Goal: Task Accomplishment & Management: Manage account settings

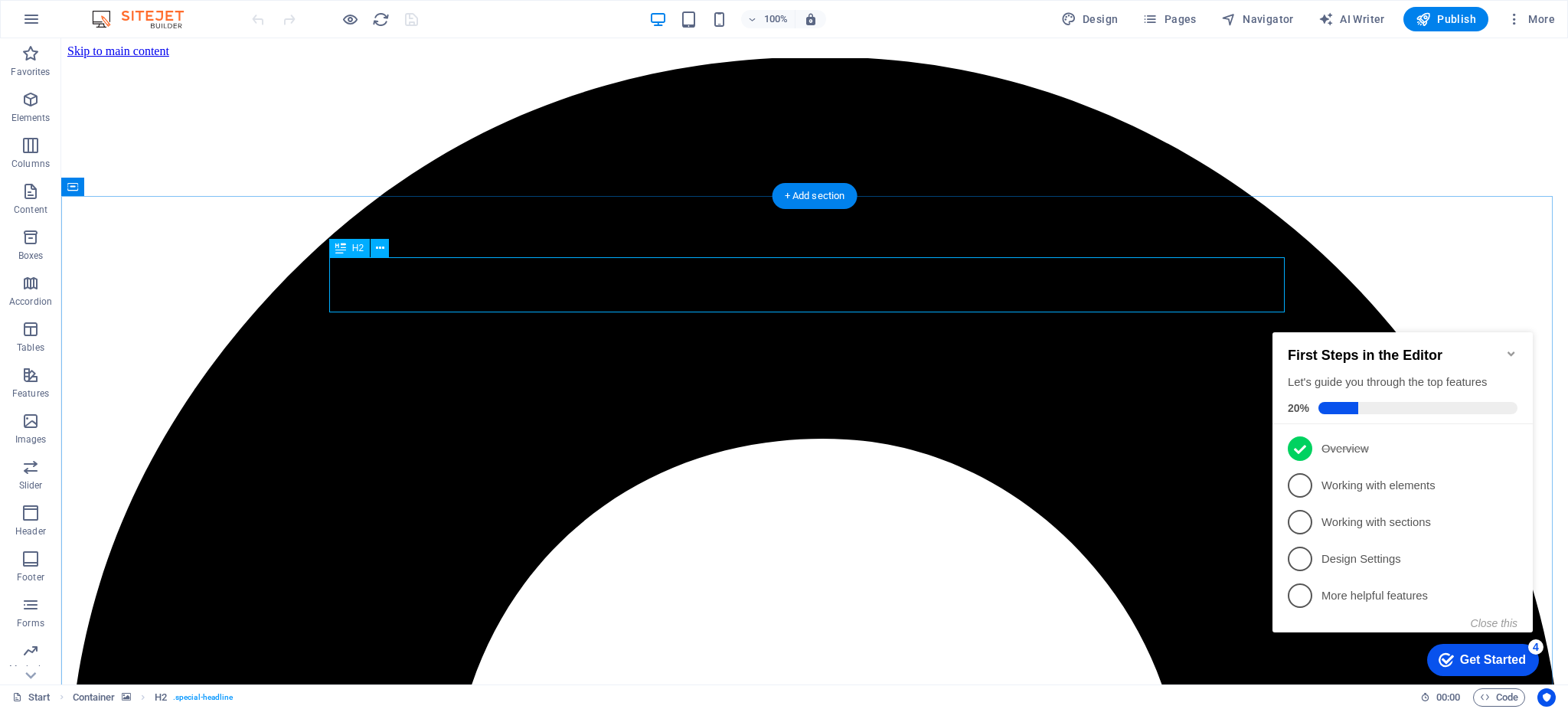
scroll to position [455, 0]
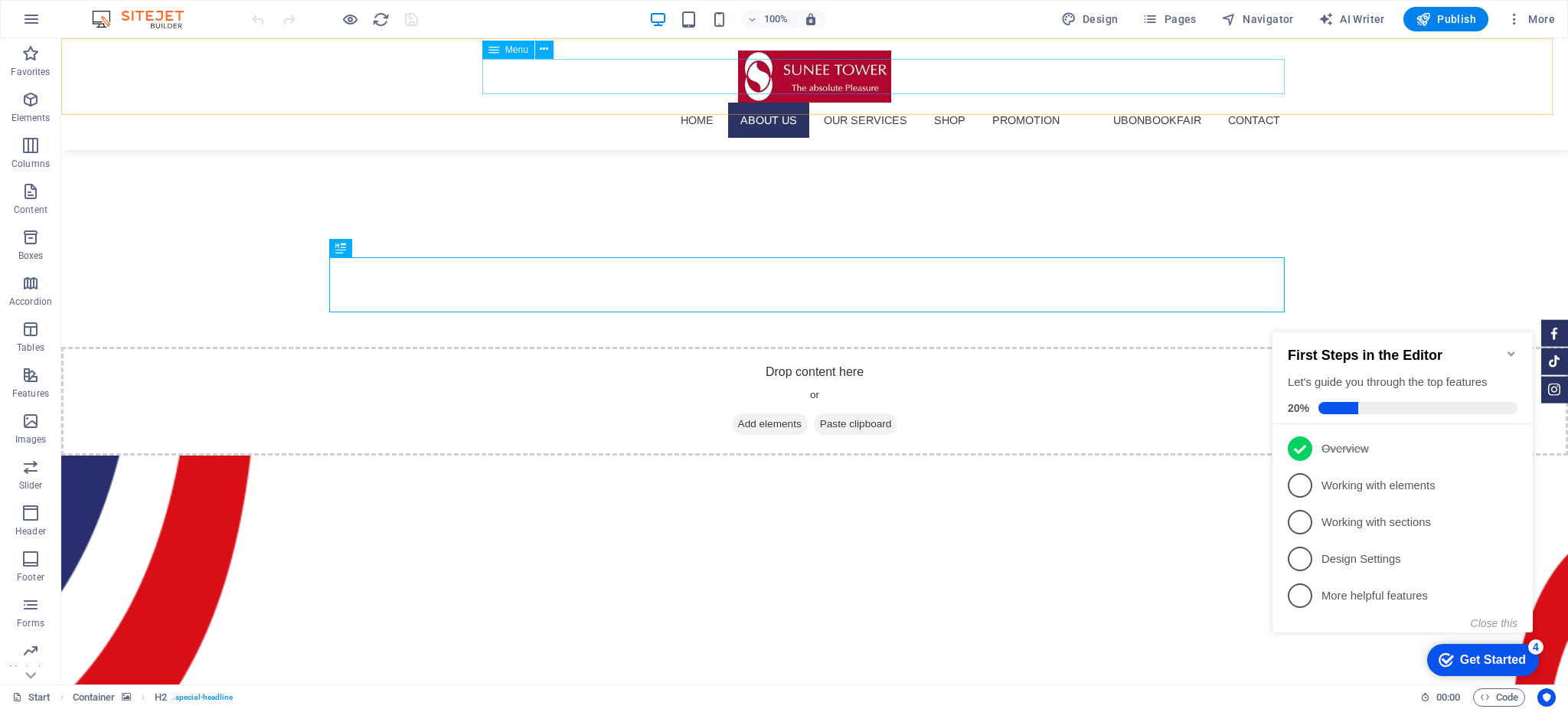
click at [1133, 102] on nav "HOME About us Our Services SHOP Promotion ubonbookfair Contact" at bounding box center [814, 120] width 956 height 35
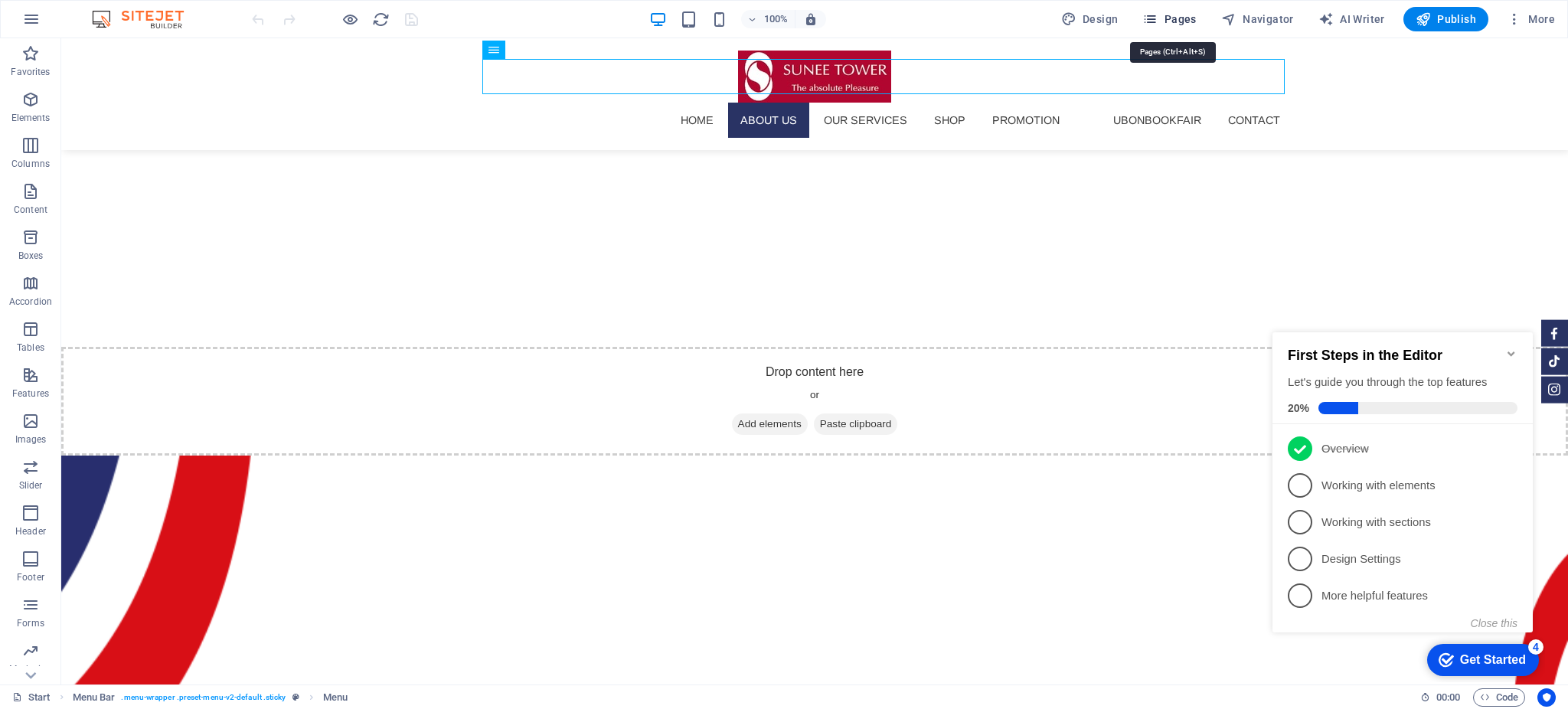
click at [1156, 17] on icon "button" at bounding box center [1150, 19] width 15 height 15
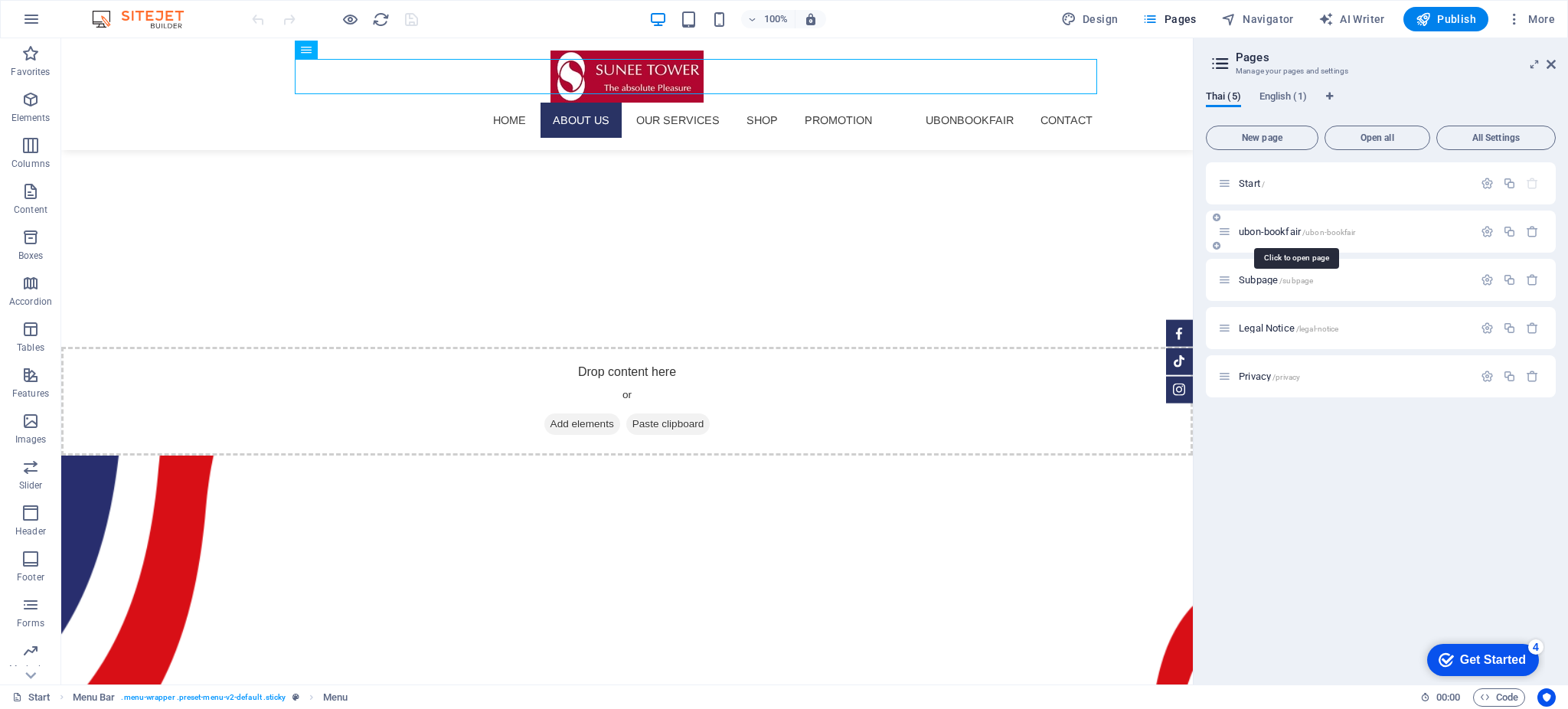
click at [1244, 227] on span "ubon-bookfair /ubon-bookfair" at bounding box center [1296, 231] width 116 height 12
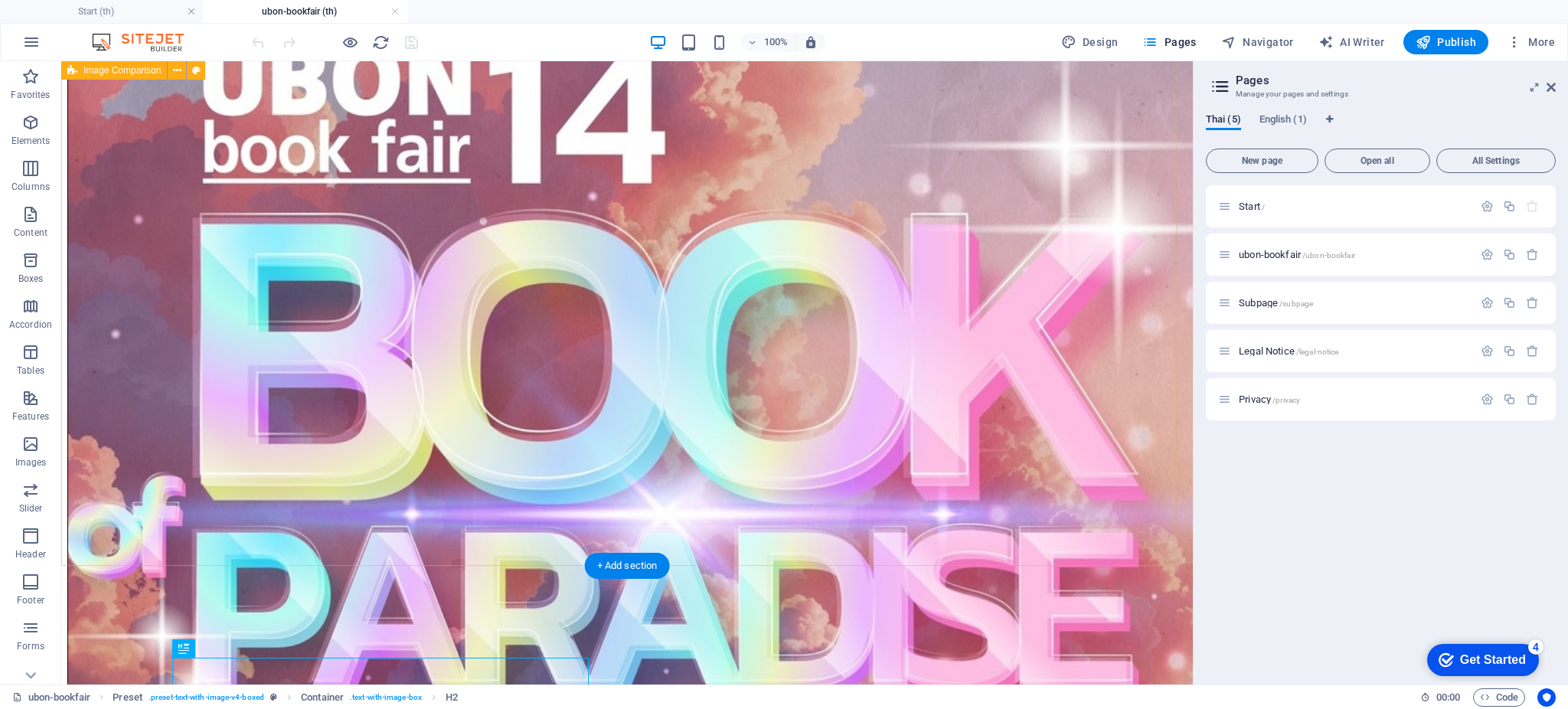
scroll to position [0, 0]
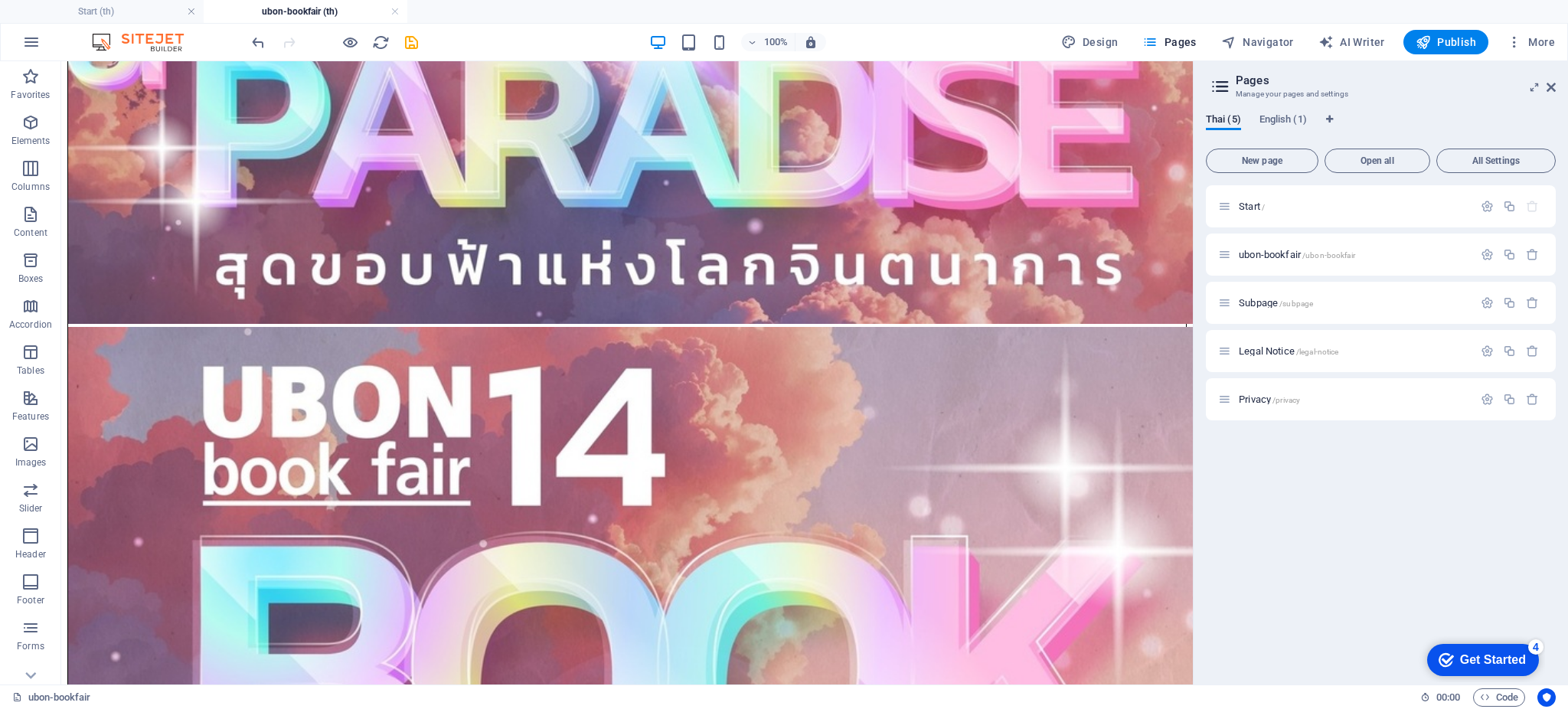
scroll to position [574, 0]
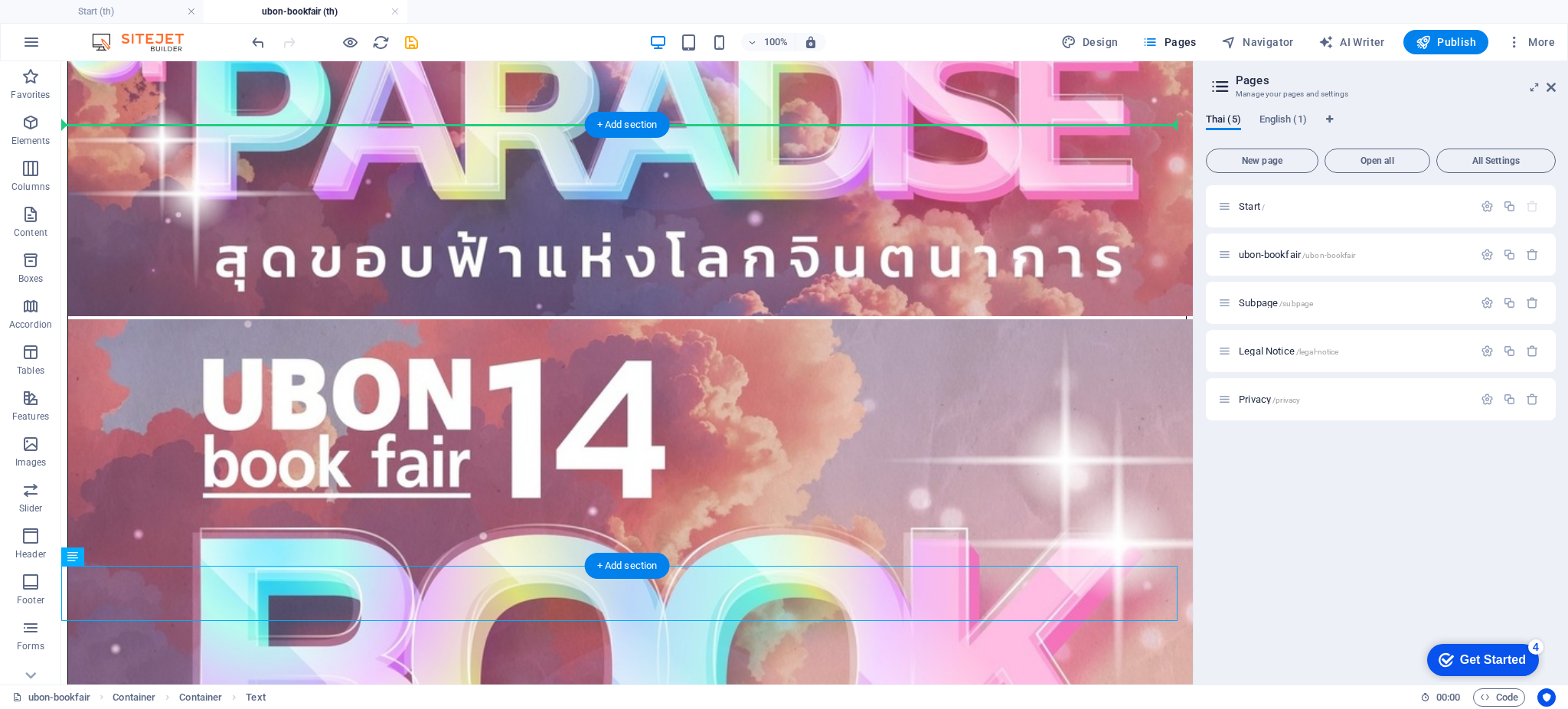
drag, startPoint x: 390, startPoint y: 582, endPoint x: 394, endPoint y: 179, distance: 403.0
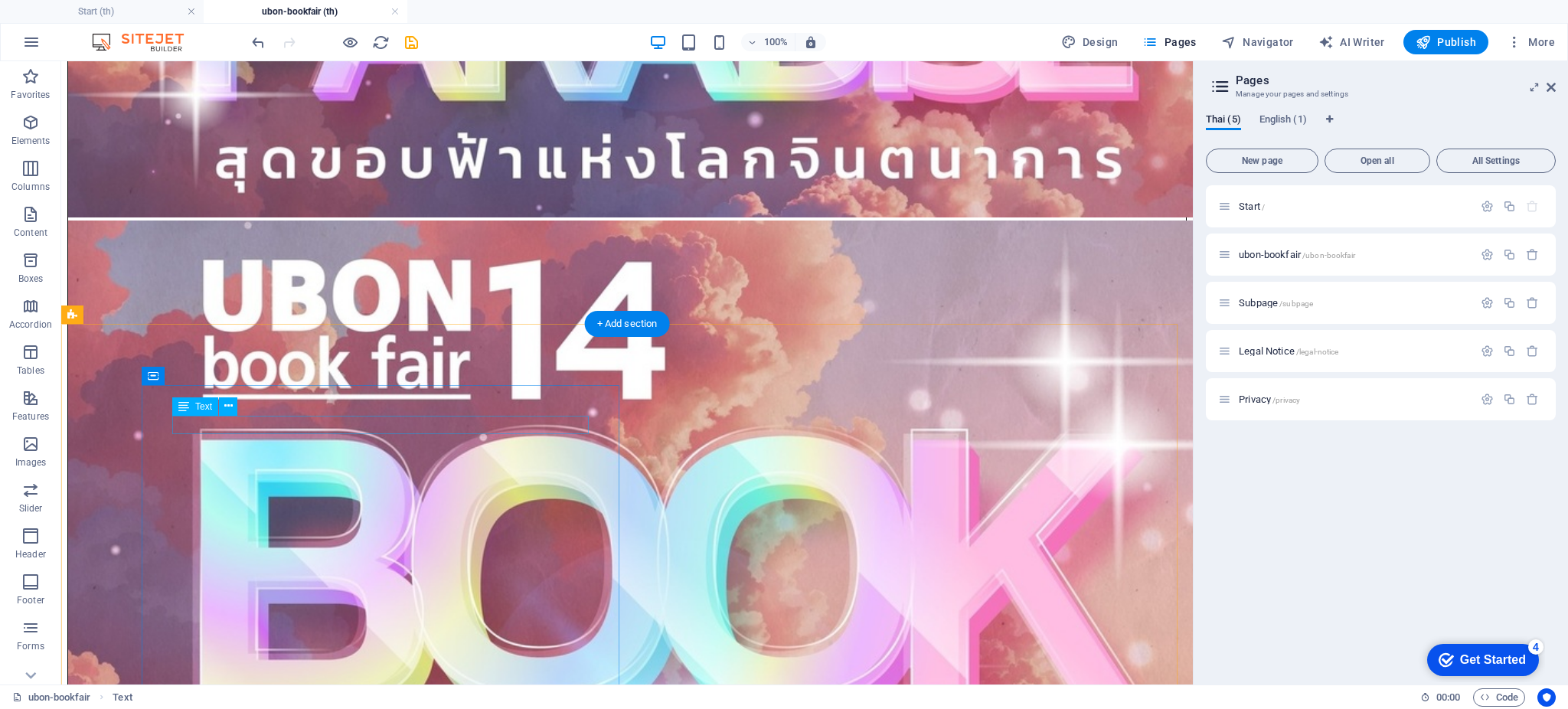
scroll to position [983, 0]
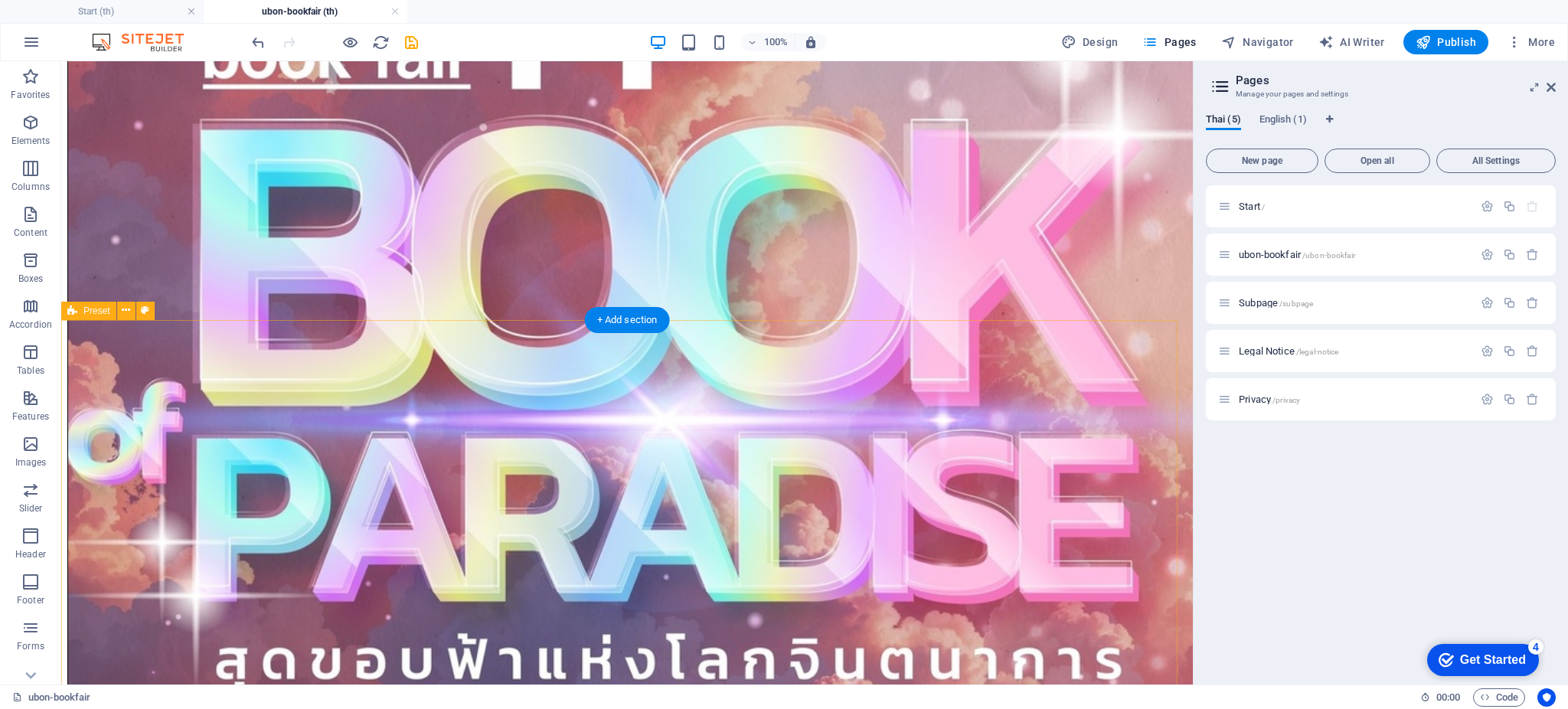
click at [126, 307] on icon at bounding box center [126, 311] width 8 height 16
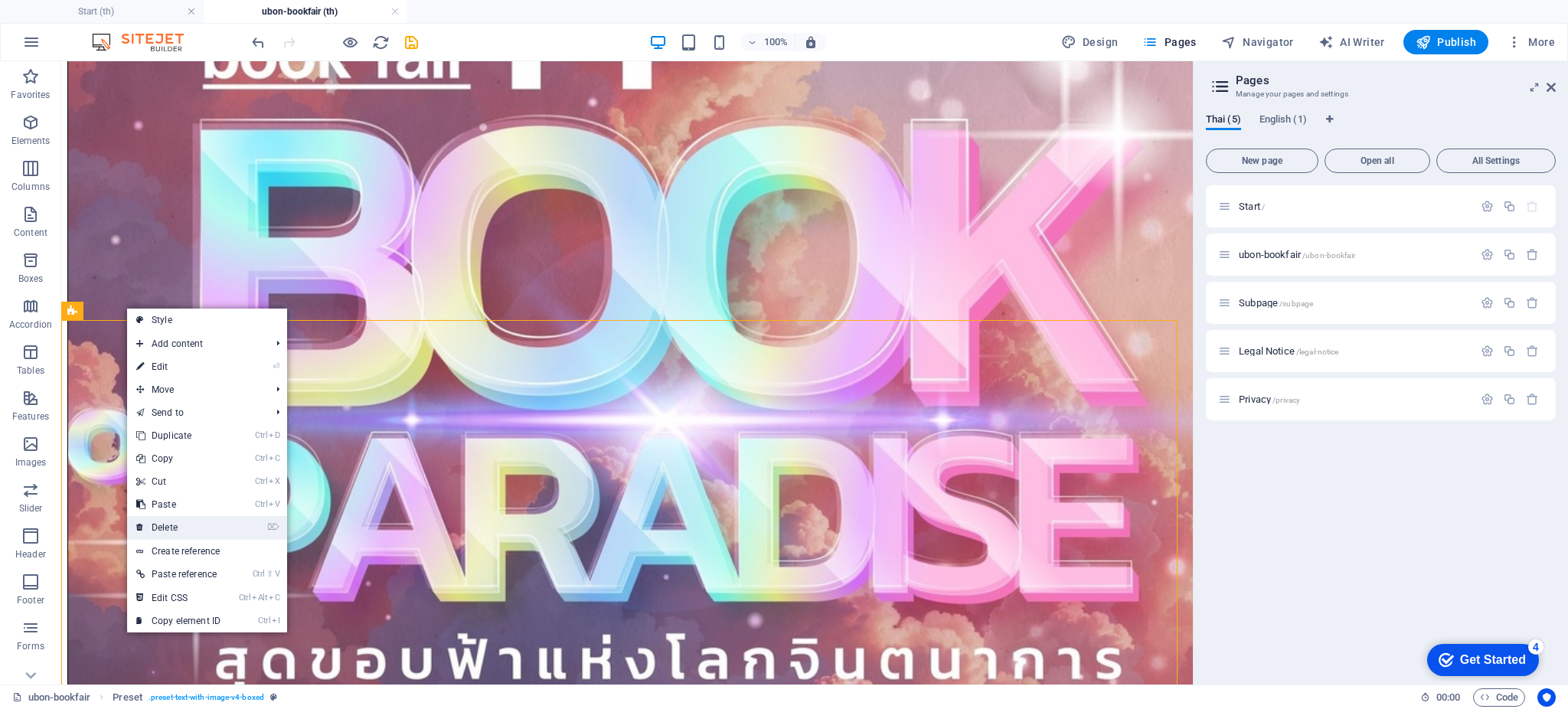
click at [185, 525] on link "⌦ Delete" at bounding box center [178, 528] width 102 height 23
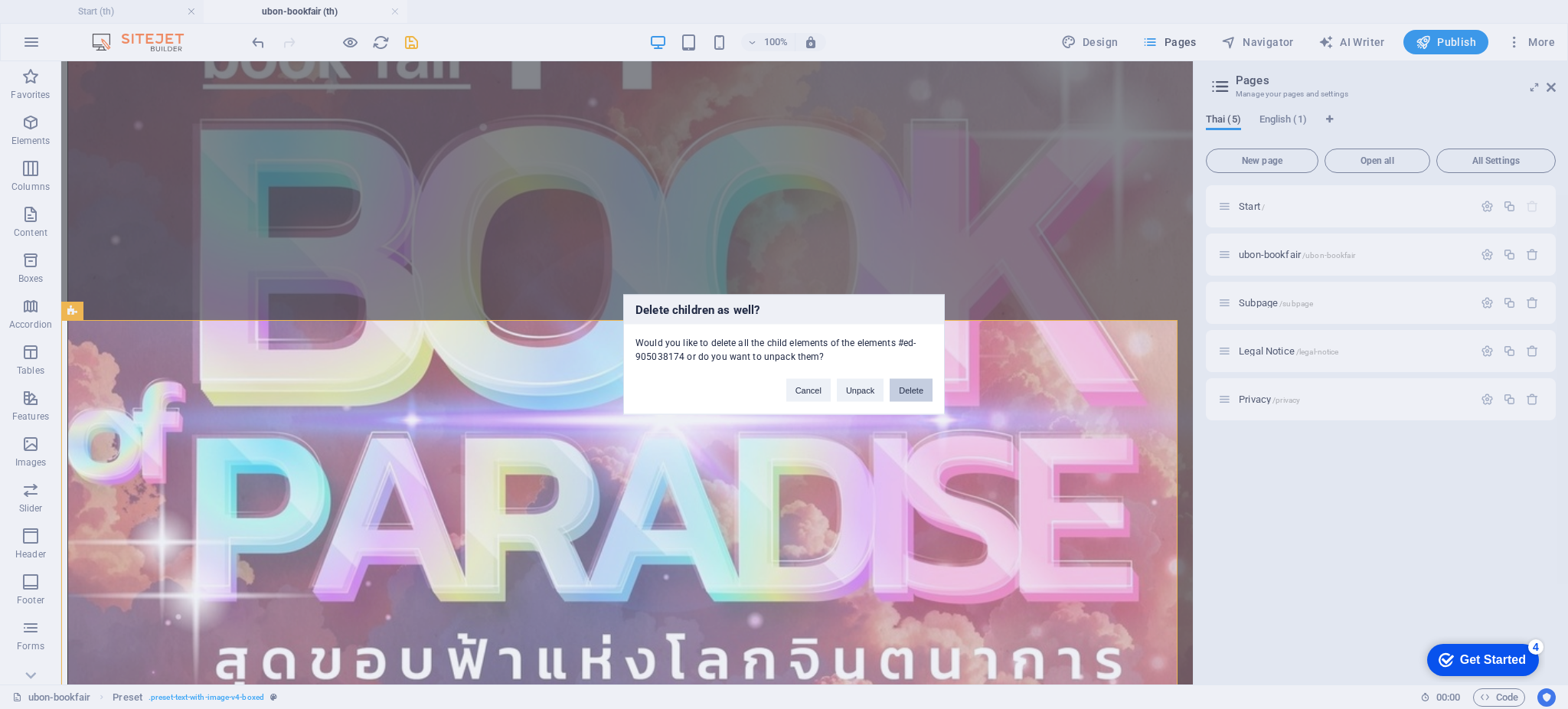
click at [900, 395] on button "Delete" at bounding box center [911, 391] width 43 height 23
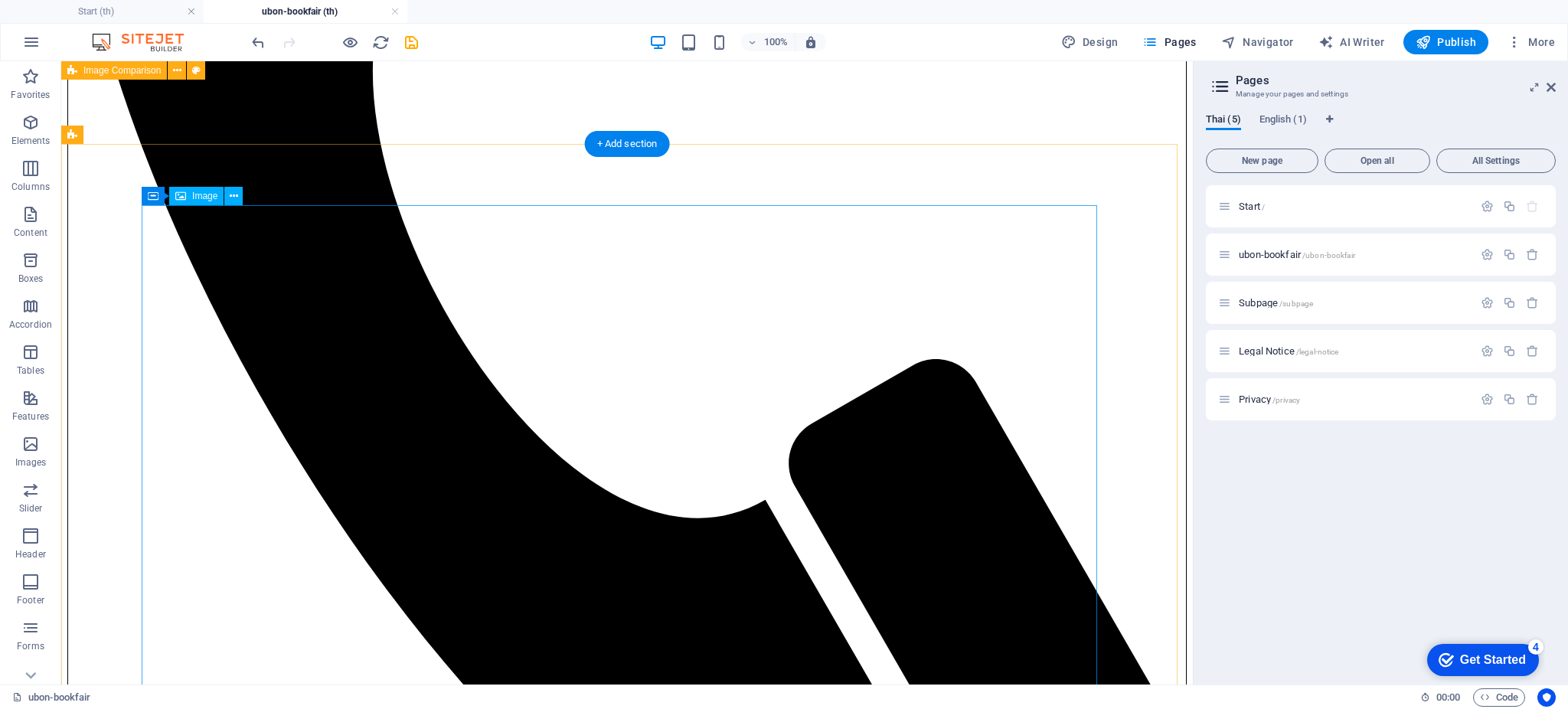
scroll to position [3984, 0]
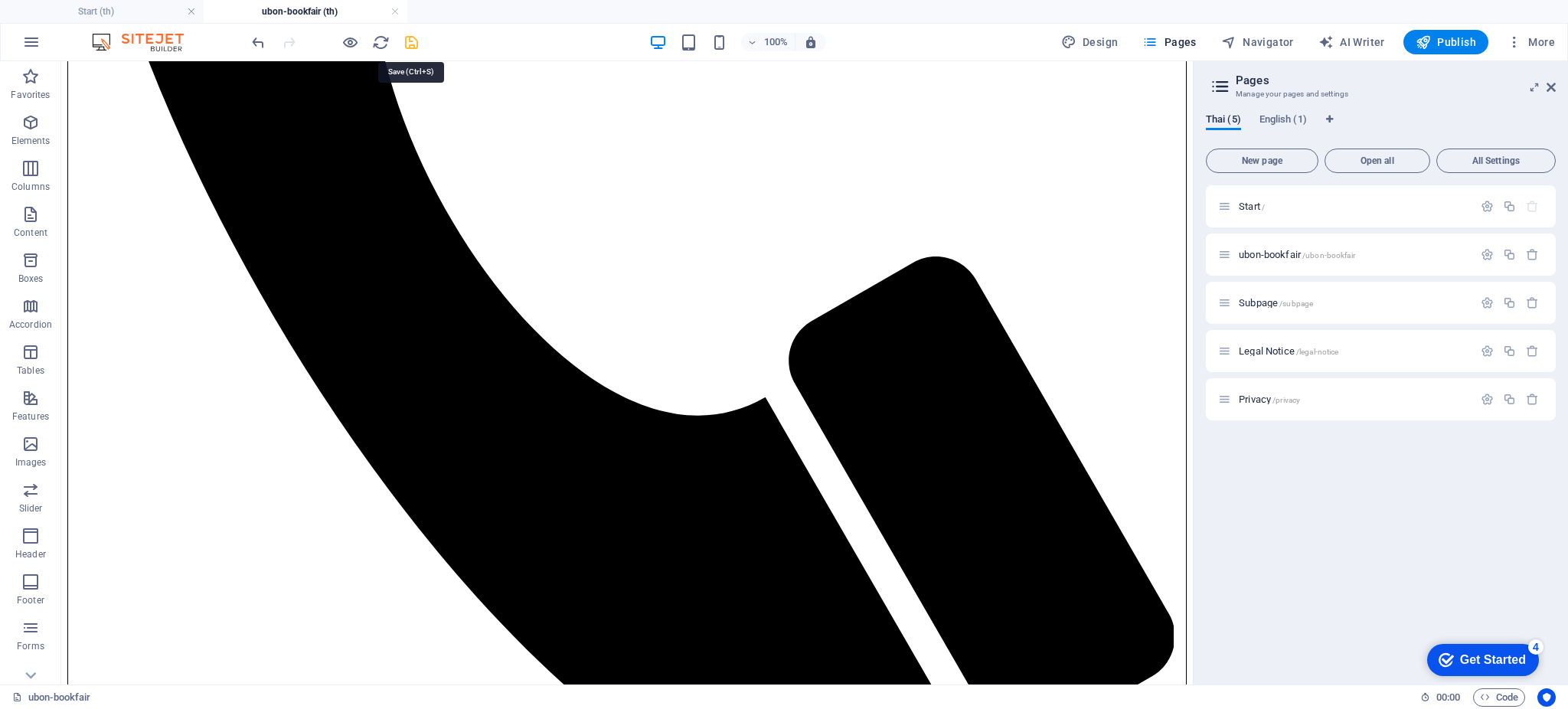
click at [418, 41] on icon "save" at bounding box center [411, 42] width 18 height 18
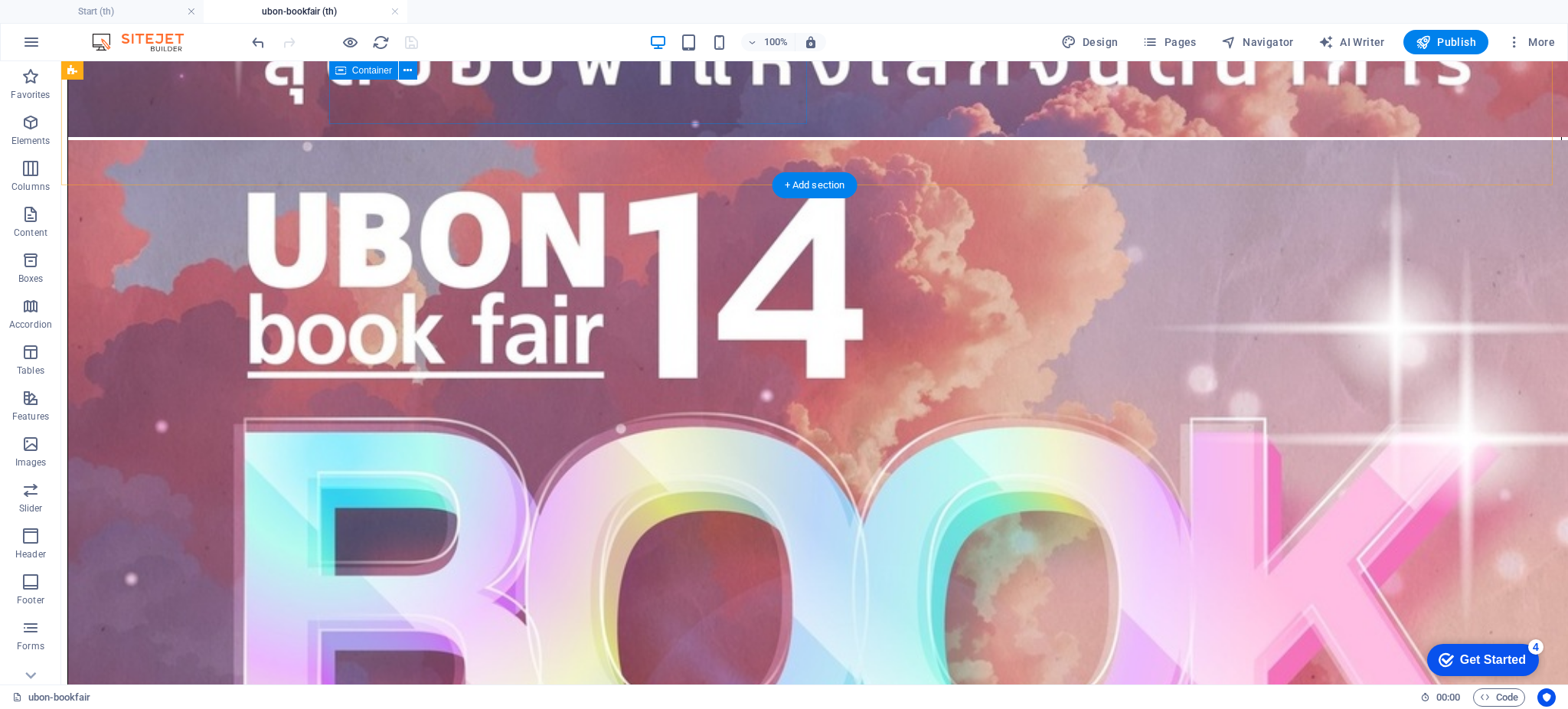
scroll to position [510, 0]
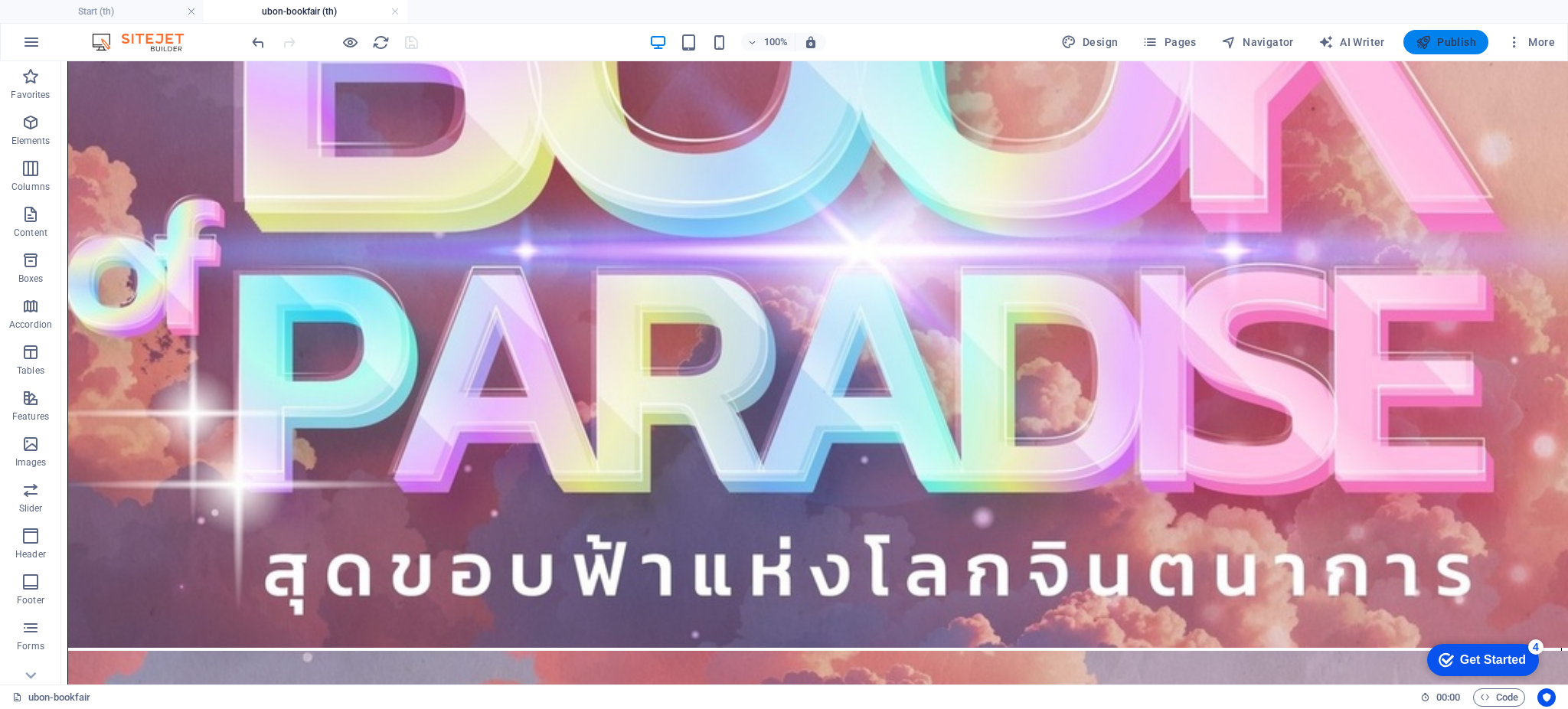
click at [1431, 47] on icon "button" at bounding box center [1423, 42] width 15 height 15
